Goal: Information Seeking & Learning: Learn about a topic

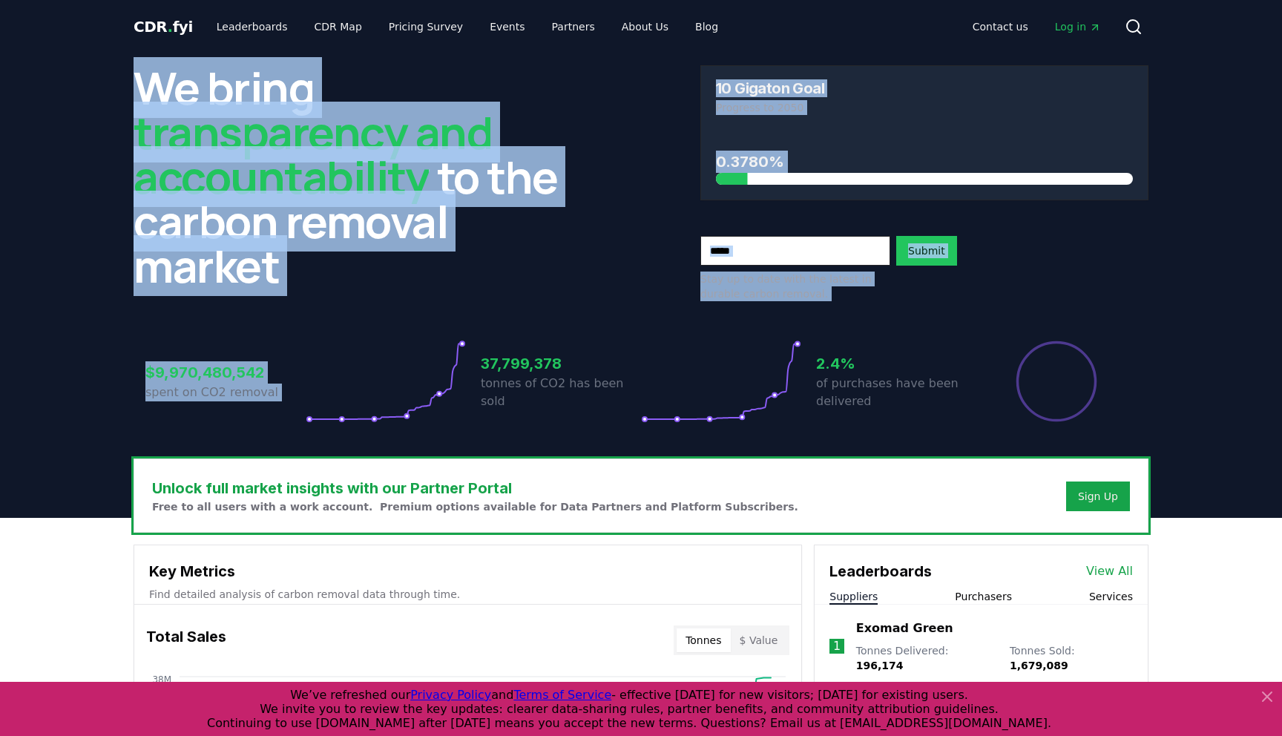
drag, startPoint x: 139, startPoint y: 96, endPoint x: 340, endPoint y: 317, distance: 298.8
click at [340, 318] on div "We bring transparency and accountability to the carbon removal market 10 Gigato…" at bounding box center [641, 255] width 1039 height 405
click at [340, 317] on div "$9,970,480,542 spent on CO2 removal 37,799,378 tonnes of CO2 has been sold 2.4%…" at bounding box center [641, 372] width 1015 height 125
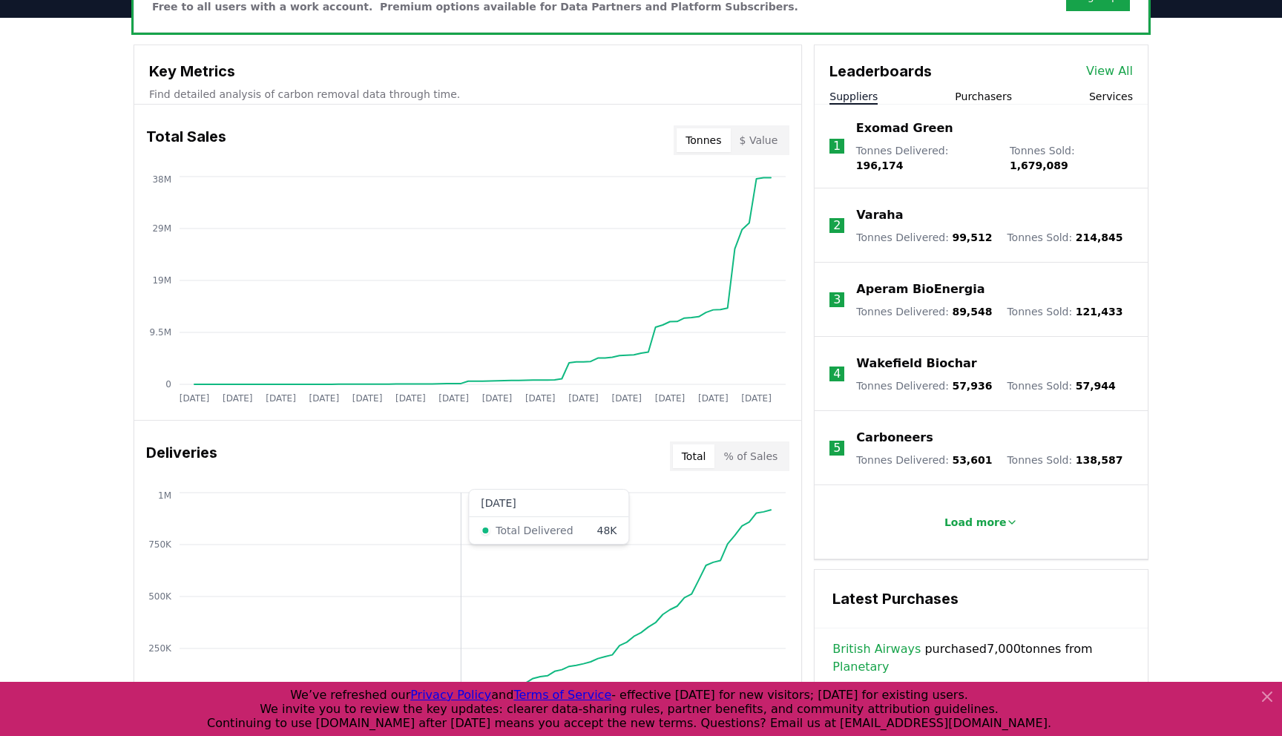
scroll to position [498, 0]
click at [992, 103] on button "Purchasers" at bounding box center [983, 98] width 57 height 15
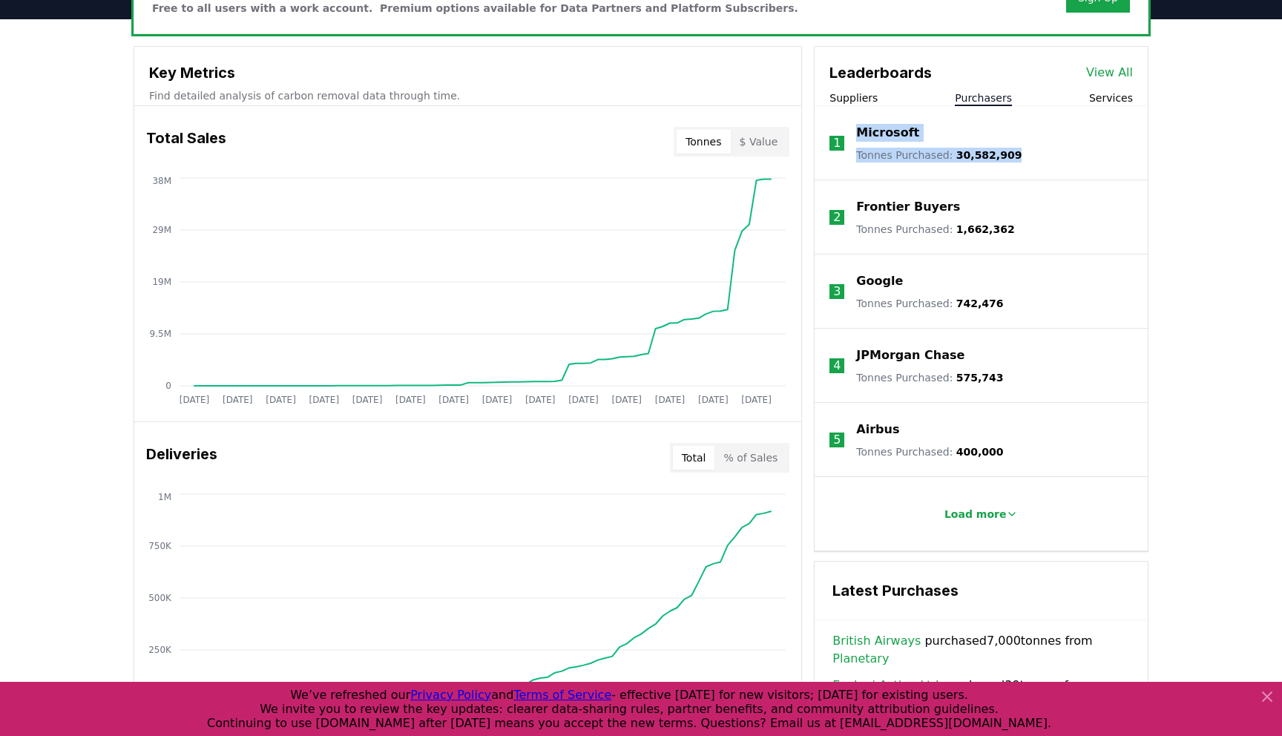
drag, startPoint x: 1087, startPoint y: 179, endPoint x: 863, endPoint y: 122, distance: 230.3
click at [863, 122] on li "1 Microsoft Tonnes Purchased : 30,582,909" at bounding box center [981, 143] width 333 height 74
drag, startPoint x: 1020, startPoint y: 230, endPoint x: 850, endPoint y: 203, distance: 172.0
click at [850, 203] on li "2 Frontier Buyers Tonnes Purchased : 1,662,362" at bounding box center [981, 217] width 333 height 74
drag, startPoint x: 1025, startPoint y: 317, endPoint x: 866, endPoint y: 256, distance: 170.0
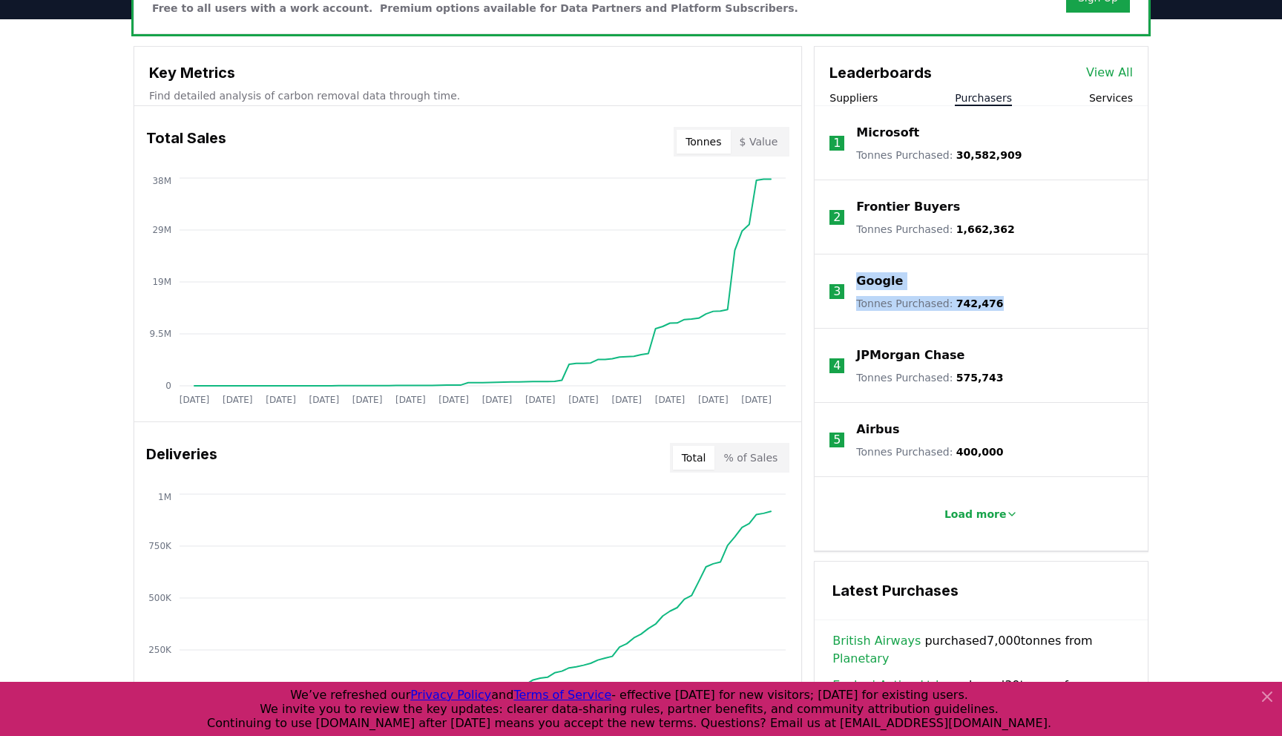
click at [866, 256] on li "3 Google Tonnes Purchased : 742,476" at bounding box center [981, 291] width 333 height 74
drag, startPoint x: 993, startPoint y: 399, endPoint x: 856, endPoint y: 338, distance: 150.4
click at [856, 338] on li "4 JPMorgan Chase Tonnes Purchased : 575,743" at bounding box center [981, 366] width 333 height 74
click at [981, 513] on p "Load more" at bounding box center [975, 514] width 62 height 15
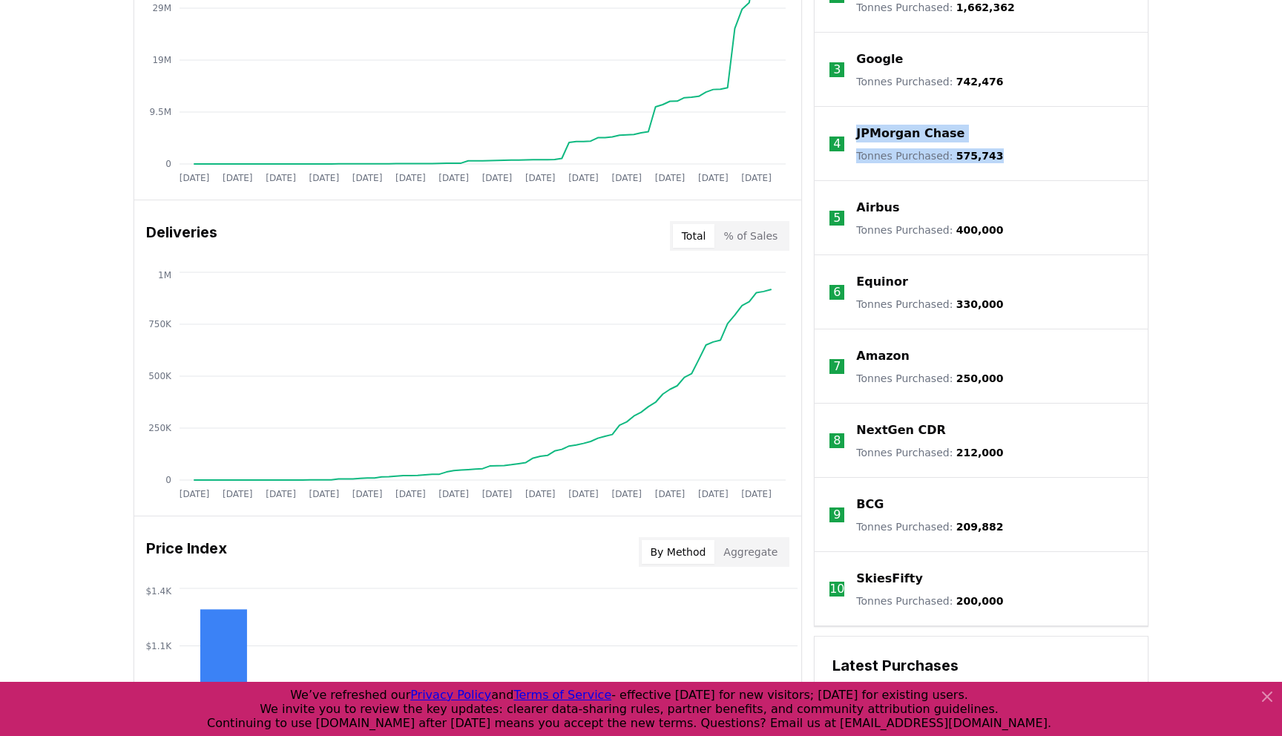
scroll to position [722, 0]
click at [1259, 694] on icon at bounding box center [1267, 697] width 18 height 18
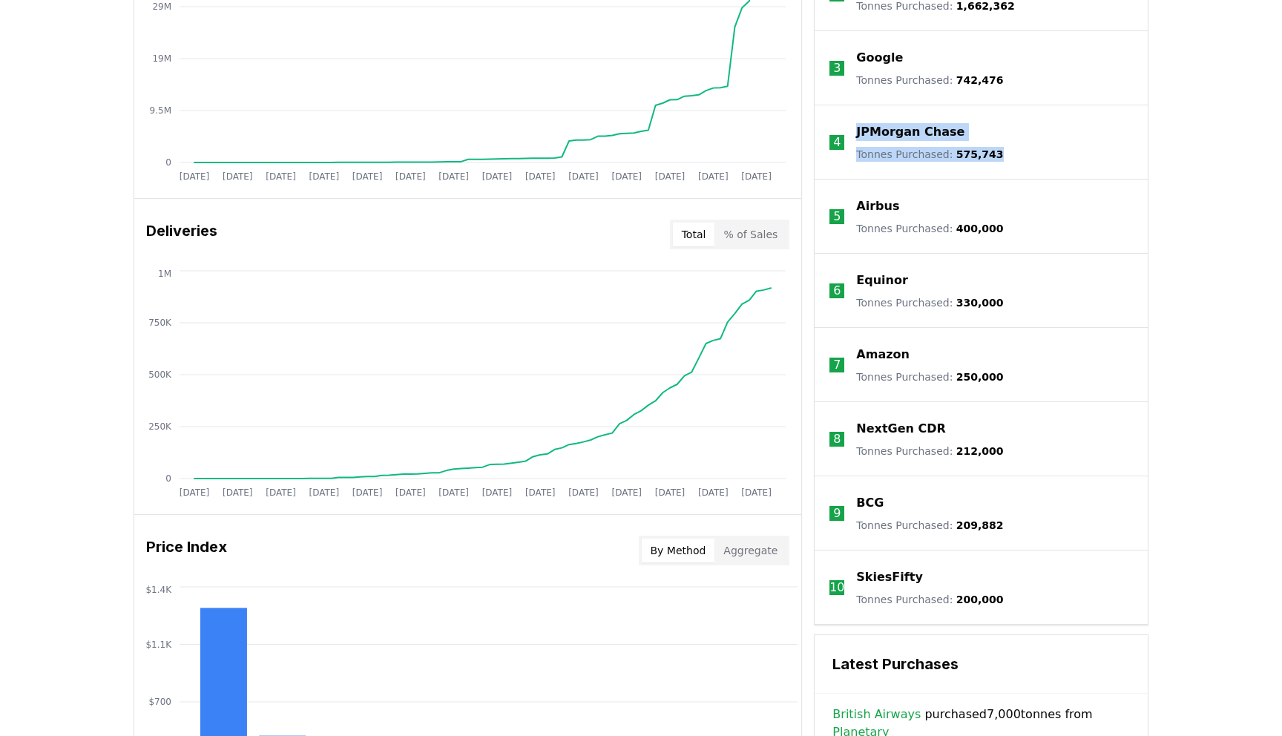
scroll to position [0, 0]
